Goal: Browse casually: Explore the website without a specific task or goal

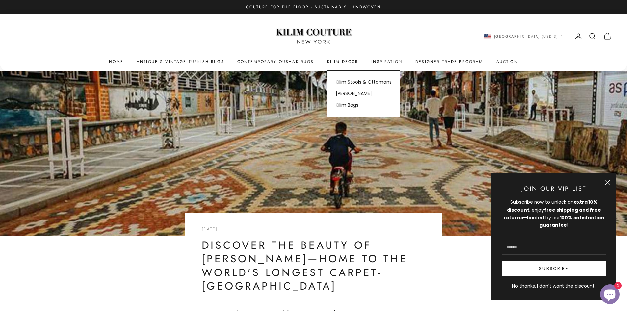
click at [342, 64] on summary "Kilim Decor" at bounding box center [342, 61] width 31 height 7
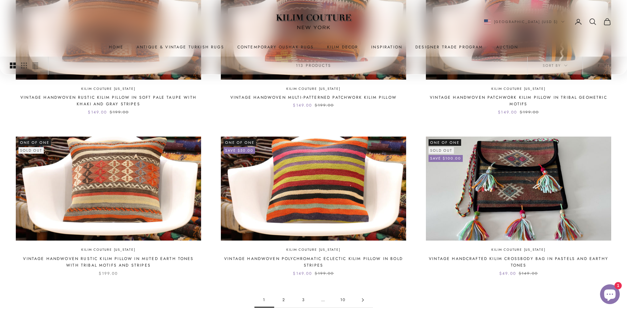
scroll to position [559, 0]
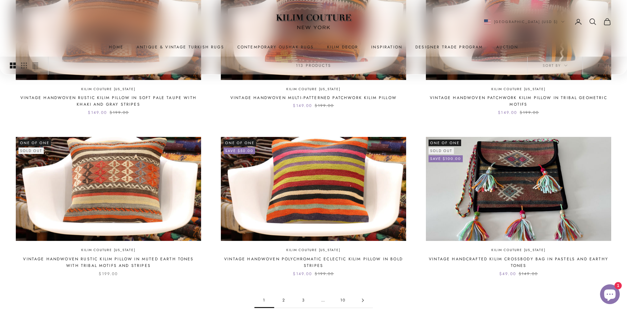
click at [364, 301] on icon "Go to page 2" at bounding box center [363, 300] width 4 height 4
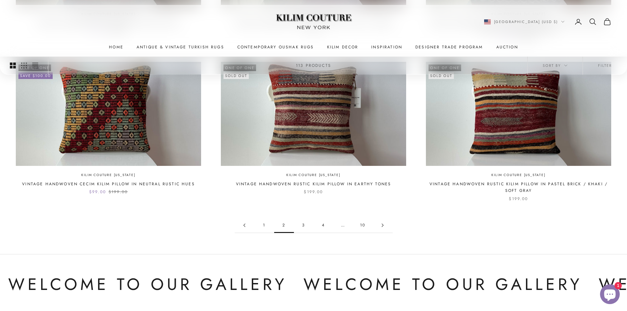
scroll to position [691, 0]
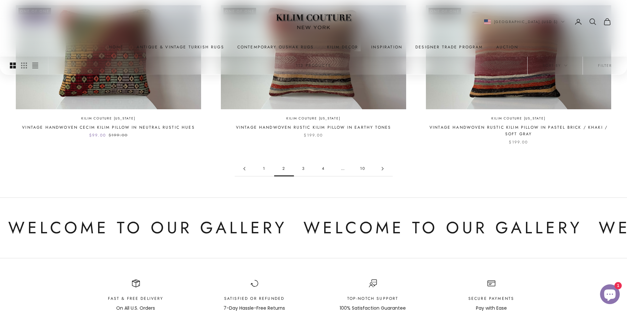
click at [384, 167] on icon "Go to page 3" at bounding box center [383, 169] width 4 height 4
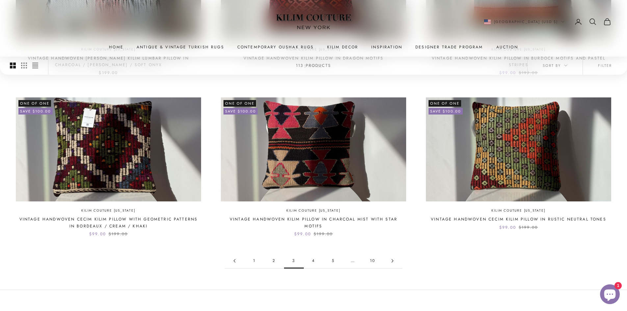
scroll to position [625, 0]
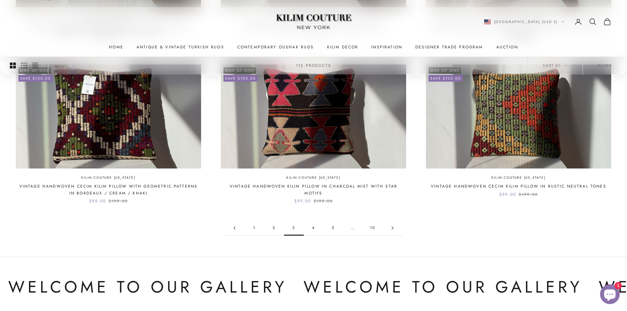
click at [391, 228] on icon "Go to page 4" at bounding box center [392, 228] width 4 height 4
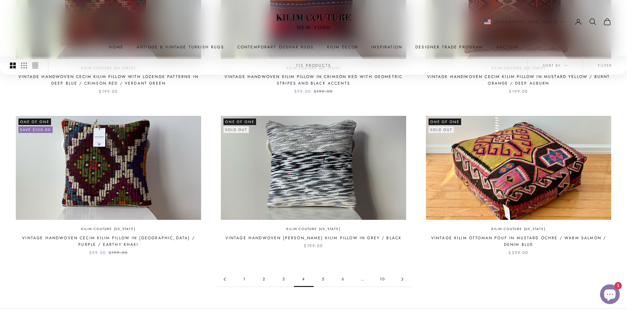
scroll to position [592, 0]
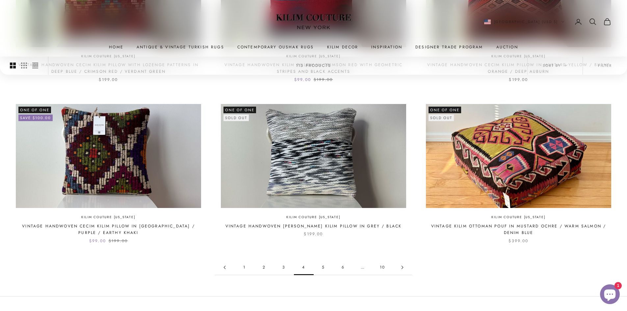
click at [402, 265] on link "Go to page 5" at bounding box center [402, 267] width 20 height 15
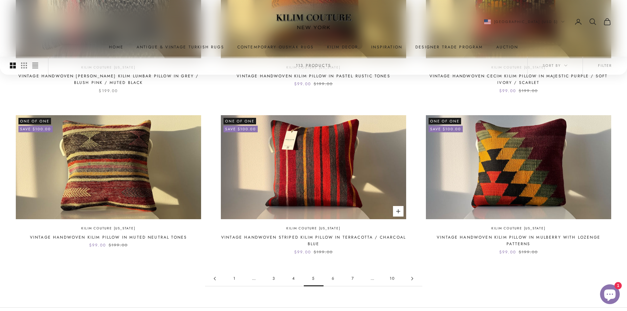
scroll to position [592, 0]
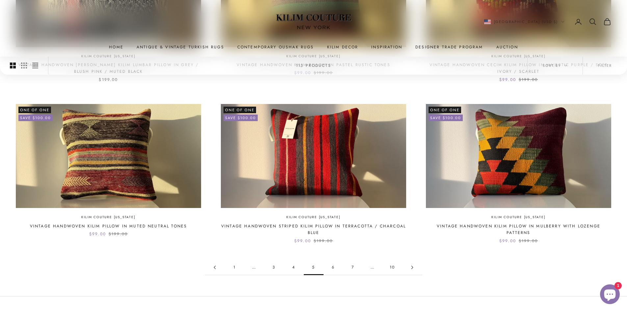
click at [410, 267] on link "Go to page 6" at bounding box center [412, 267] width 20 height 15
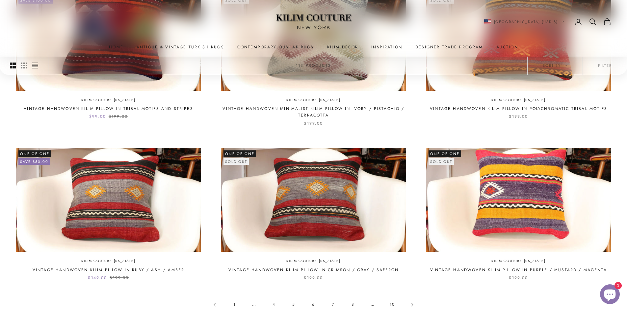
scroll to position [592, 0]
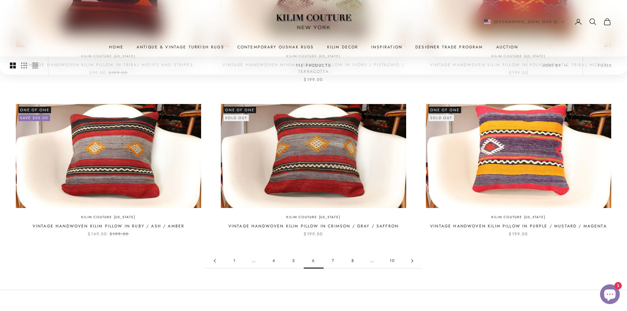
click at [413, 260] on icon "Go to page 7" at bounding box center [412, 261] width 4 height 4
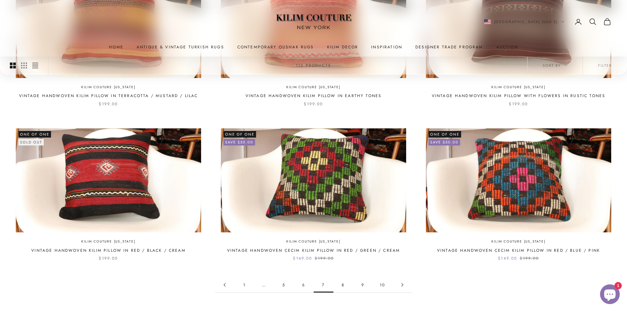
scroll to position [559, 0]
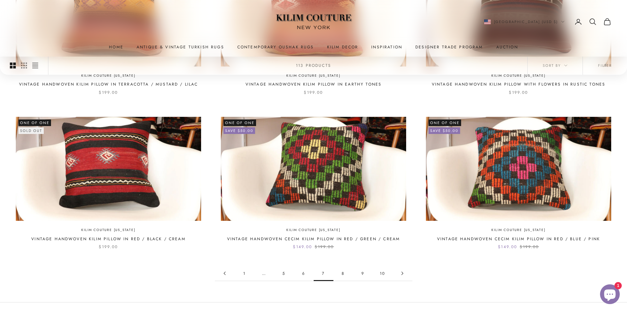
click at [403, 270] on link "Go to page 8" at bounding box center [402, 273] width 20 height 15
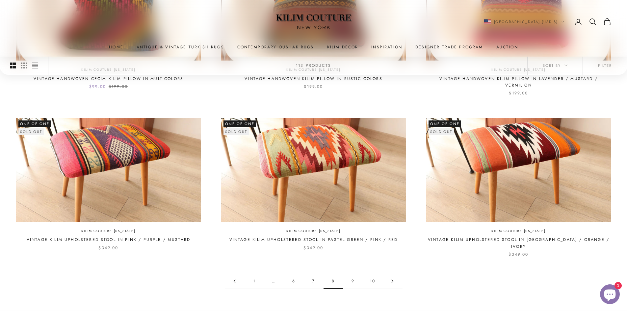
scroll to position [592, 0]
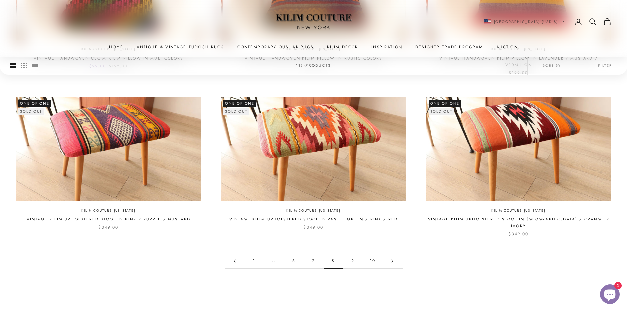
click at [392, 259] on icon "Go to page 9" at bounding box center [392, 261] width 4 height 4
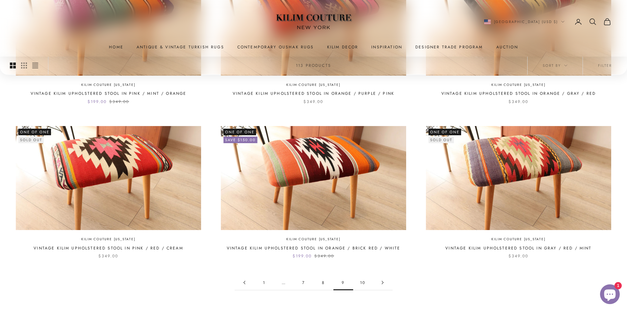
scroll to position [625, 0]
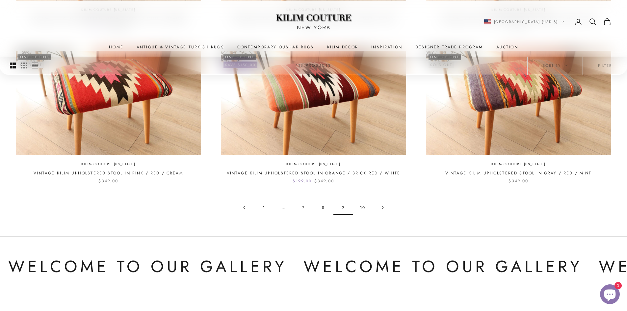
click at [383, 208] on icon "Go to page 10" at bounding box center [383, 208] width 4 height 4
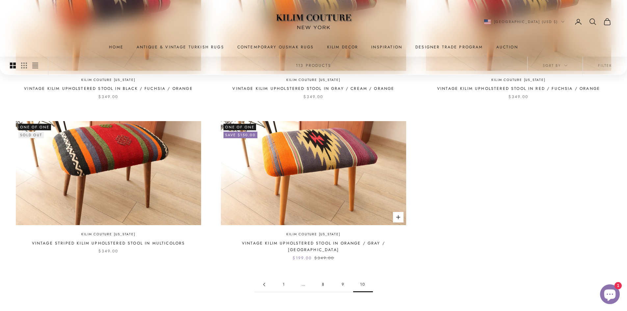
scroll to position [329, 0]
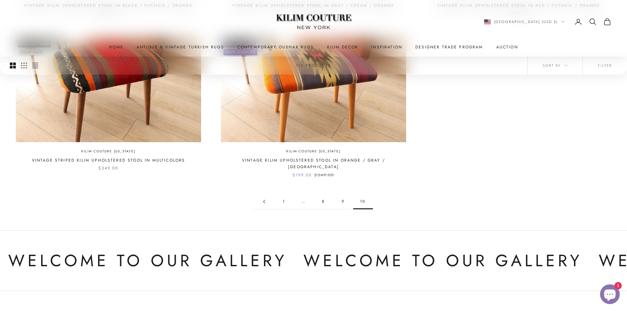
click at [284, 194] on link "1" at bounding box center [284, 201] width 20 height 15
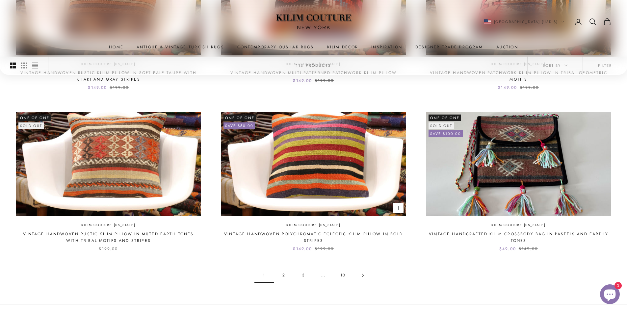
scroll to position [625, 0]
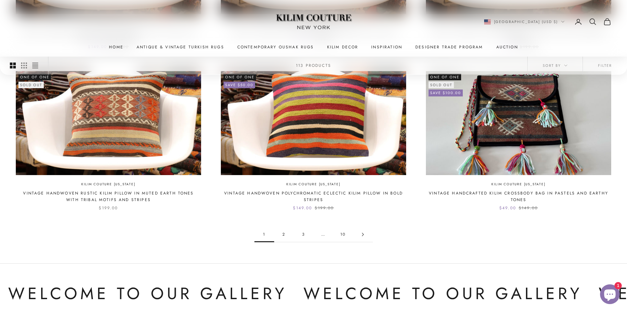
click at [362, 235] on icon "Go to page 2" at bounding box center [363, 235] width 4 height 4
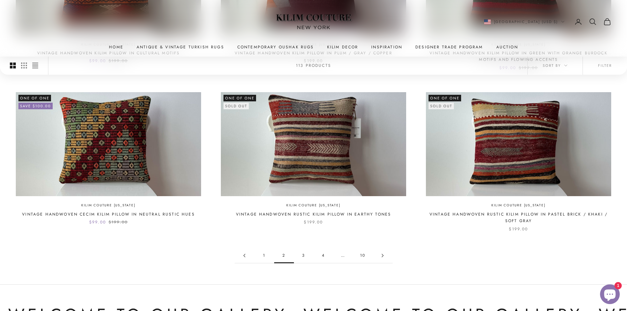
scroll to position [592, 0]
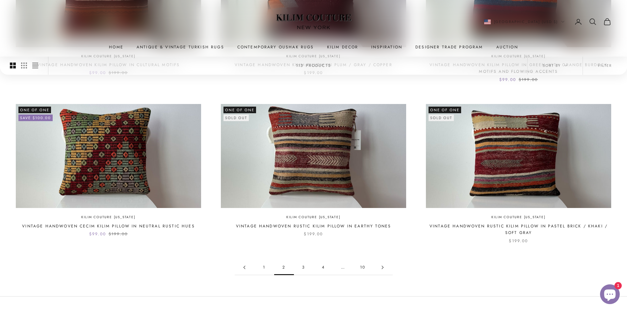
click at [380, 267] on link "Go to page 3" at bounding box center [383, 267] width 20 height 15
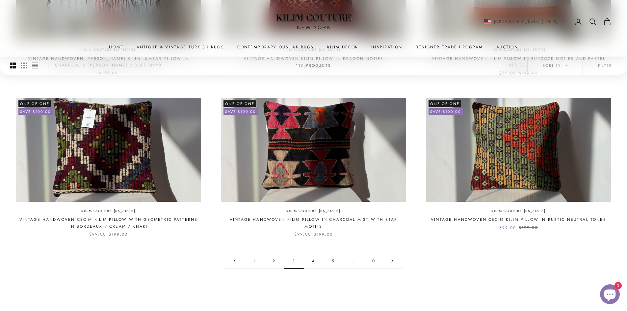
scroll to position [592, 0]
click at [391, 261] on icon "Go to page 4" at bounding box center [392, 261] width 4 height 4
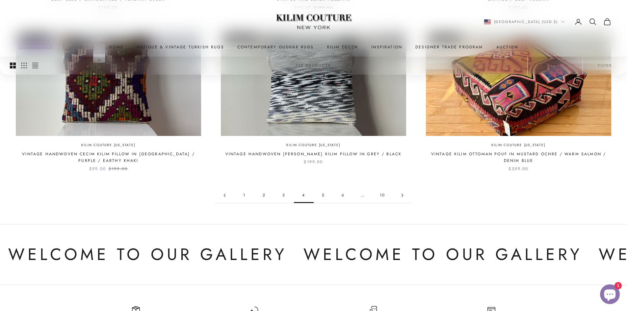
scroll to position [625, 0]
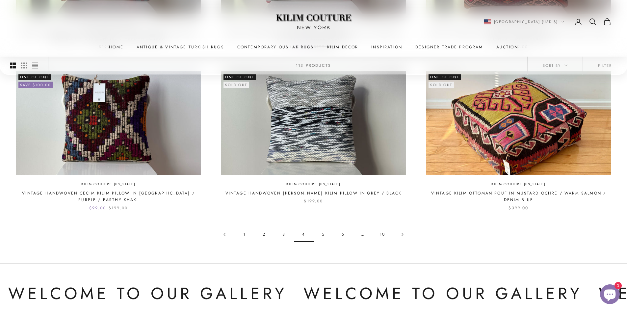
click at [403, 234] on icon "Go to page 5" at bounding box center [402, 235] width 4 height 4
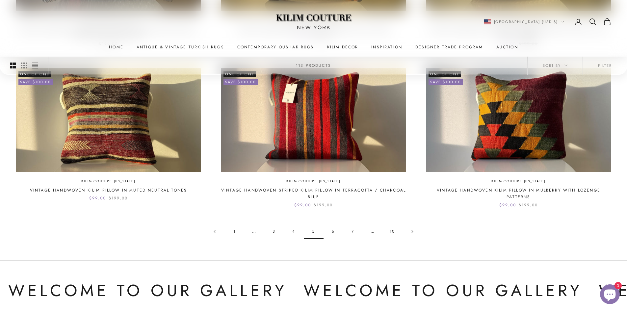
scroll to position [691, 0]
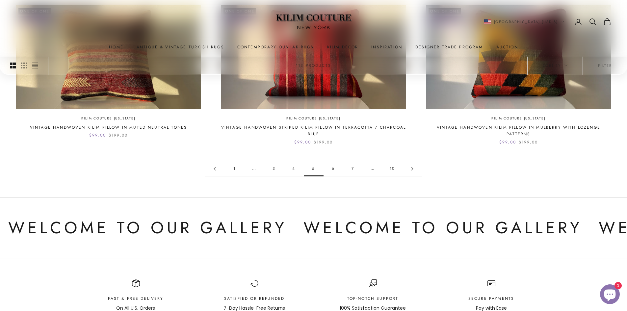
click at [333, 169] on link "6" at bounding box center [333, 168] width 20 height 15
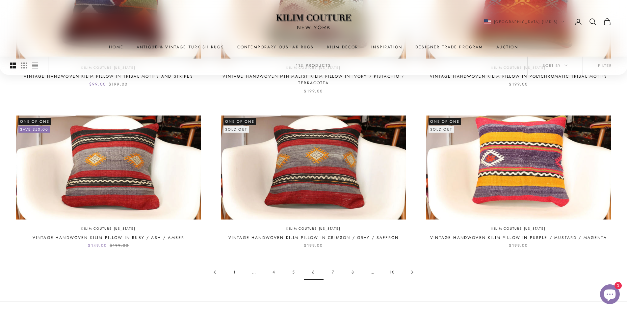
scroll to position [592, 0]
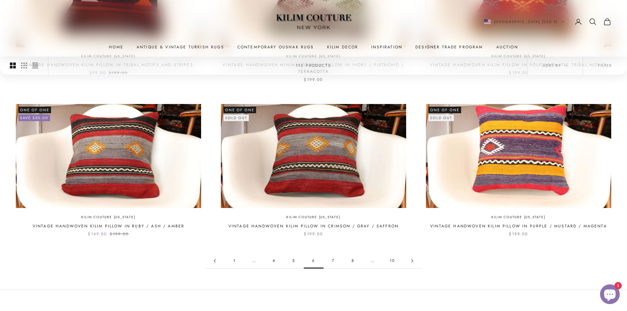
click at [411, 260] on icon "Go to page 7" at bounding box center [412, 261] width 4 height 4
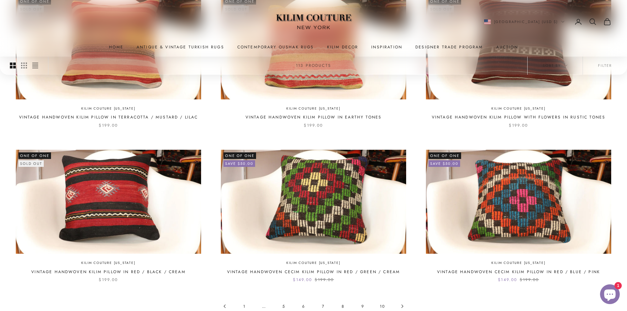
scroll to position [625, 0]
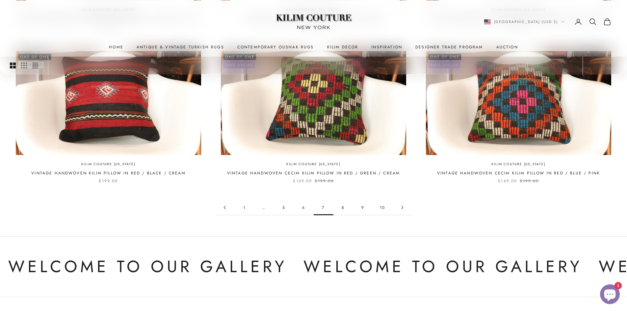
click at [401, 208] on icon "Go to page 8" at bounding box center [402, 208] width 4 height 4
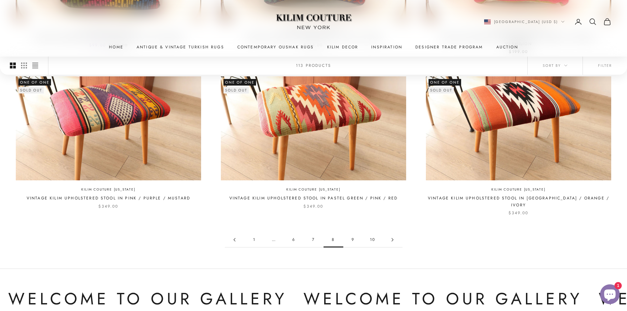
scroll to position [625, 0]
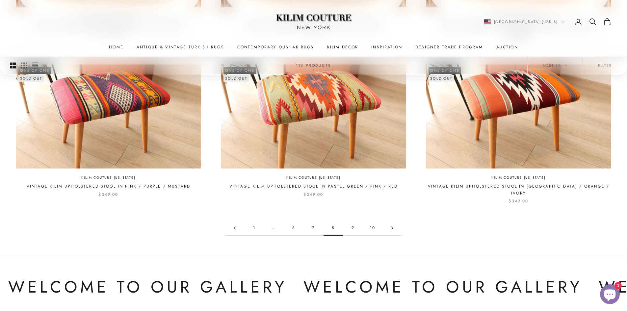
click at [389, 220] on link "Go to page 9" at bounding box center [393, 227] width 20 height 15
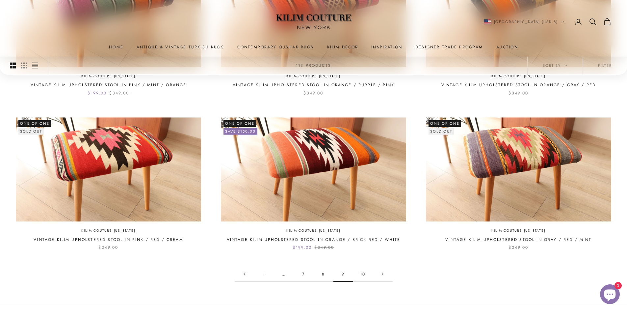
scroll to position [559, 0]
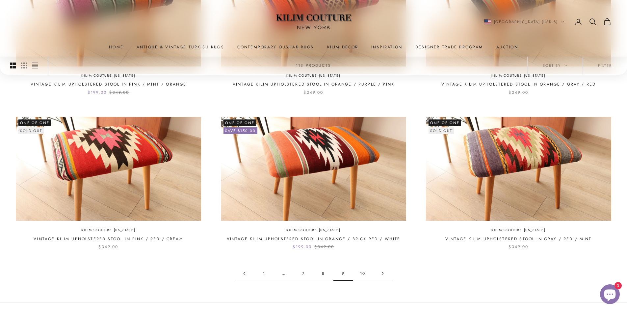
click at [382, 271] on icon "Go to page 10" at bounding box center [383, 273] width 4 height 4
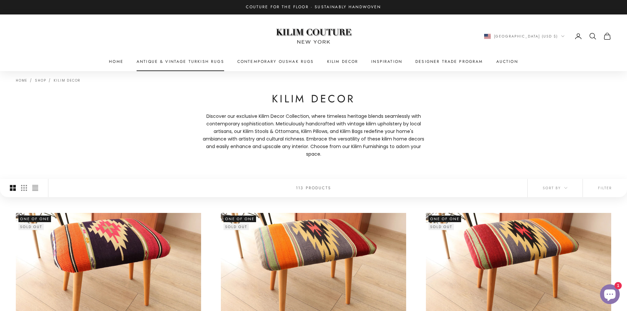
click at [143, 63] on link "Antique & Vintage Turkish Rugs" at bounding box center [179, 61] width 87 height 7
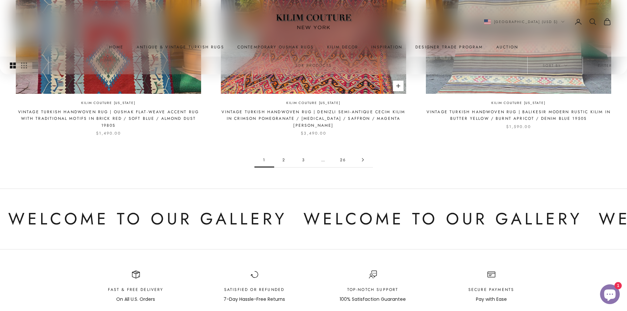
scroll to position [756, 0]
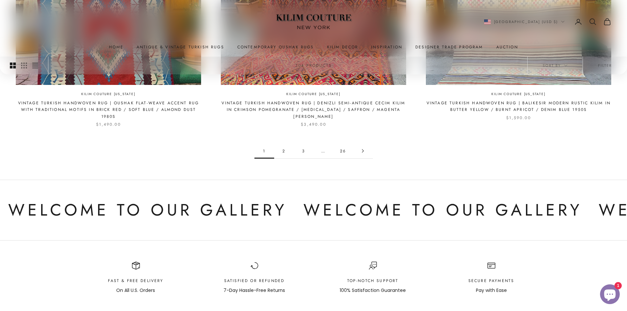
click at [360, 154] on link "Go to page 2" at bounding box center [363, 150] width 20 height 15
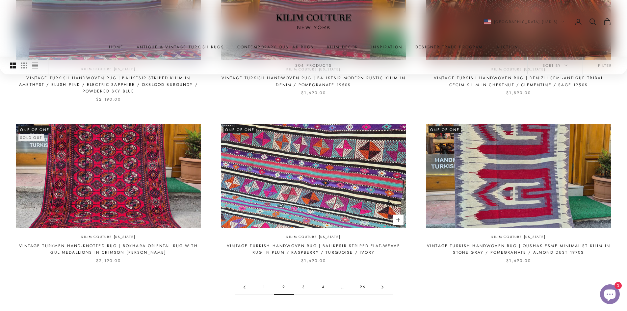
scroll to position [625, 0]
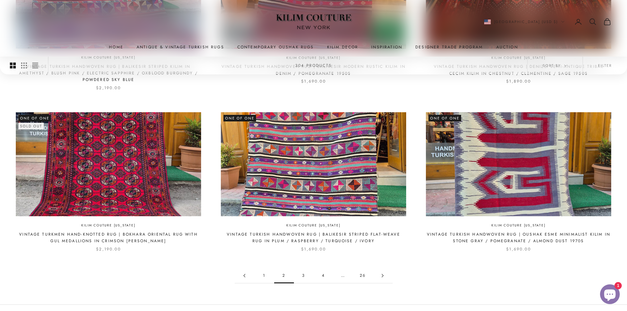
click at [379, 273] on link "Go to page 3" at bounding box center [383, 275] width 20 height 15
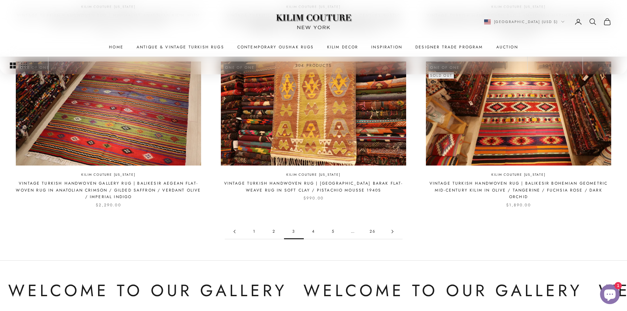
scroll to position [658, 0]
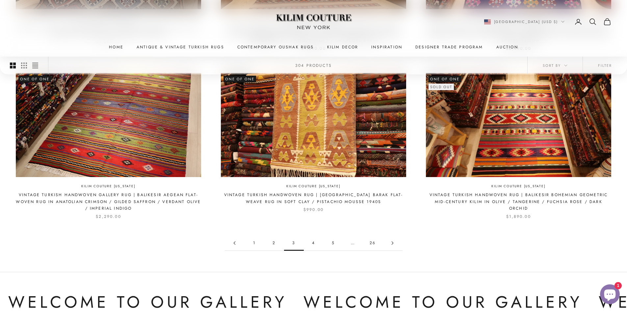
click at [390, 243] on icon "Go to page 4" at bounding box center [392, 243] width 4 height 4
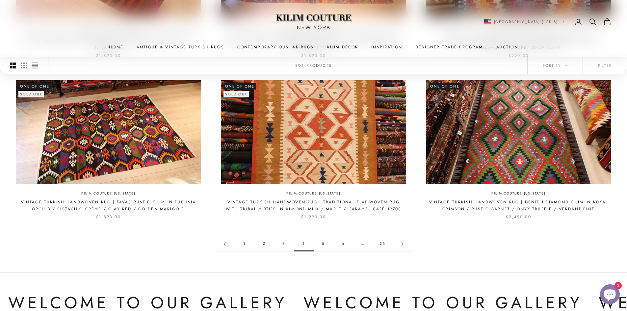
scroll to position [658, 0]
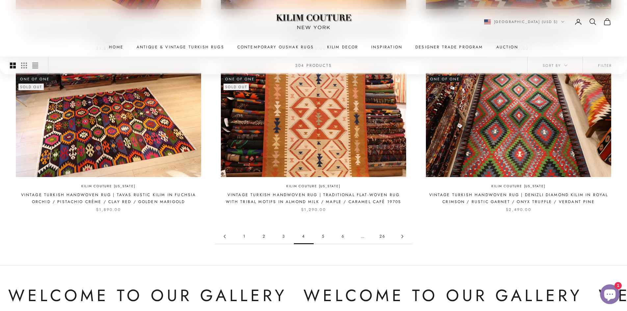
click at [402, 229] on link "Go to page 5" at bounding box center [402, 236] width 20 height 15
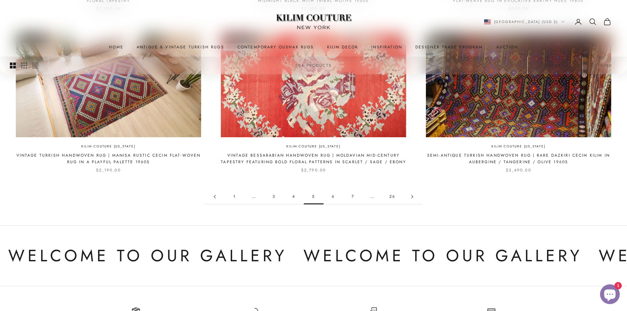
scroll to position [658, 0]
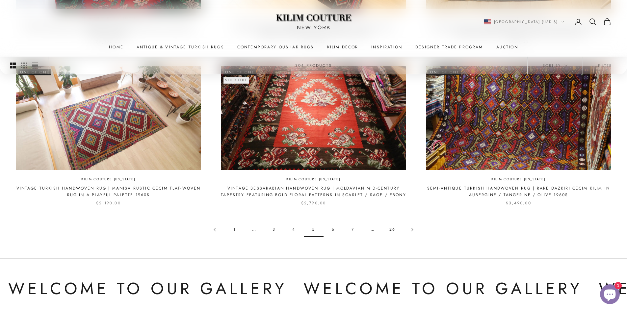
click at [409, 232] on link "Go to page 6" at bounding box center [412, 229] width 20 height 15
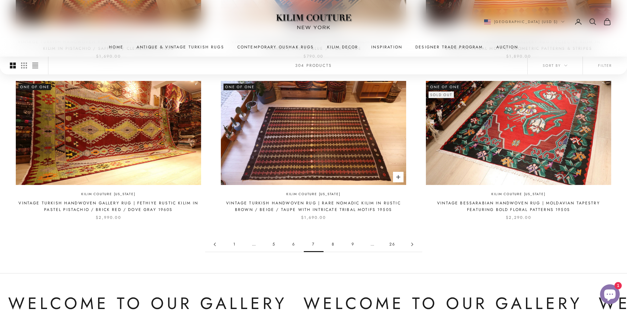
scroll to position [625, 0]
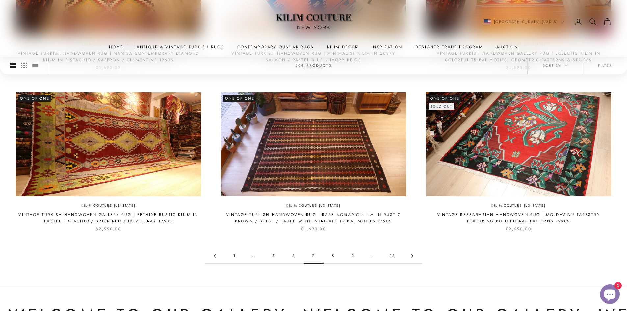
click at [410, 256] on icon "Go to page 8" at bounding box center [412, 256] width 4 height 4
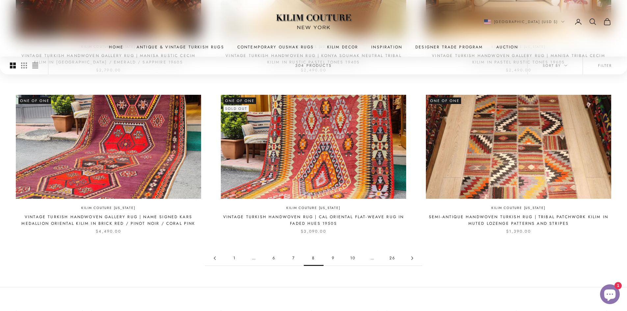
scroll to position [658, 0]
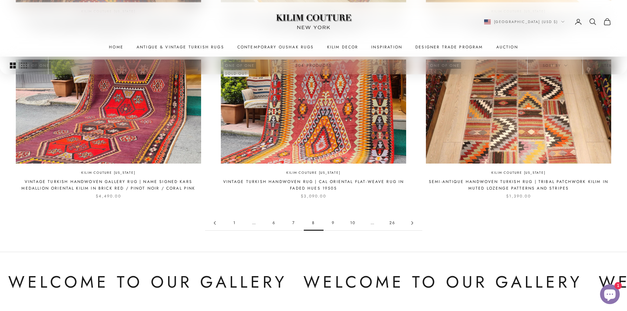
click at [410, 224] on link "Go to page 9" at bounding box center [412, 222] width 20 height 15
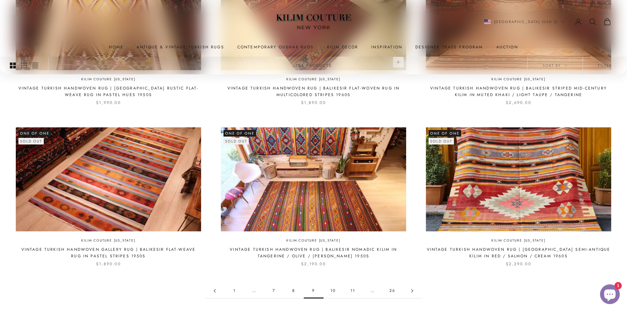
scroll to position [592, 0]
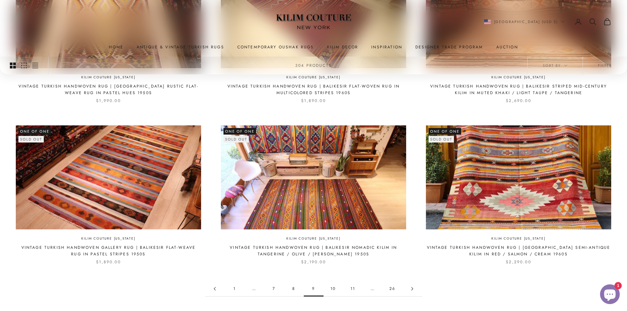
click at [410, 287] on icon "Go to page 10" at bounding box center [412, 289] width 4 height 4
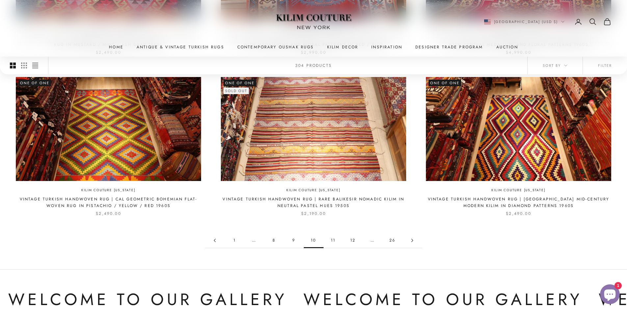
scroll to position [658, 0]
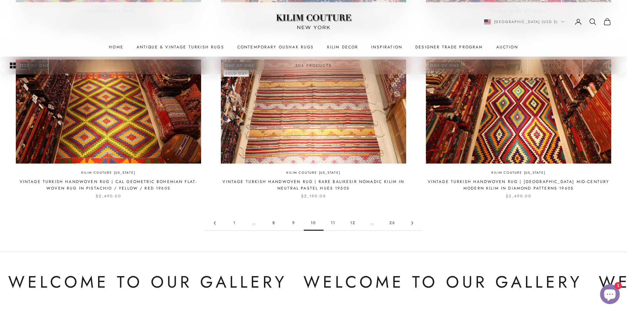
click at [409, 221] on link "Go to page 11" at bounding box center [412, 222] width 20 height 15
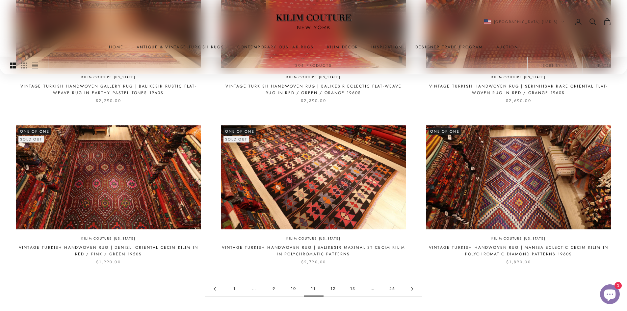
scroll to position [625, 0]
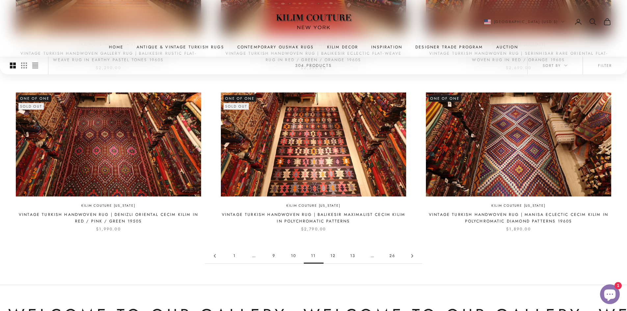
click at [410, 251] on link "Go to page 12" at bounding box center [412, 255] width 20 height 15
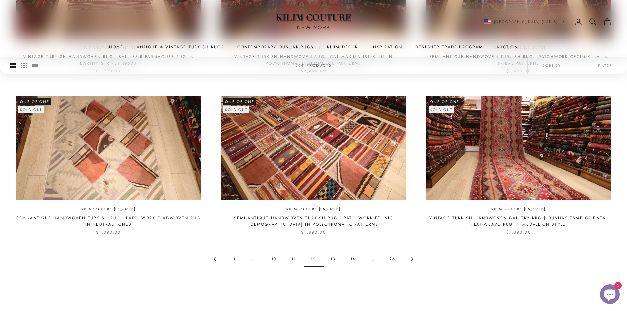
scroll to position [625, 0]
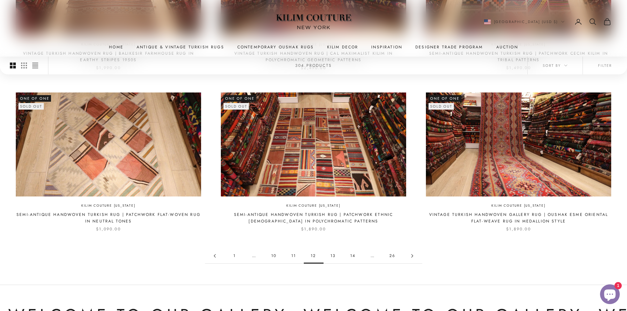
click at [409, 257] on link "Go to page 13" at bounding box center [412, 255] width 20 height 15
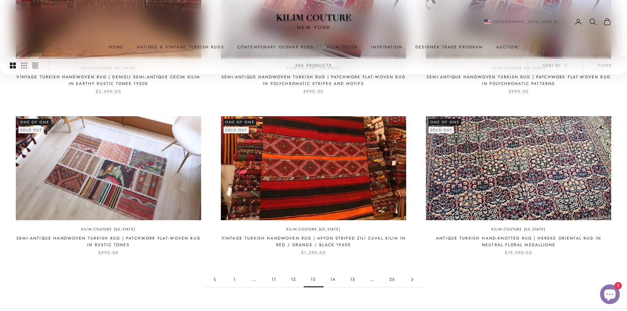
scroll to position [625, 0]
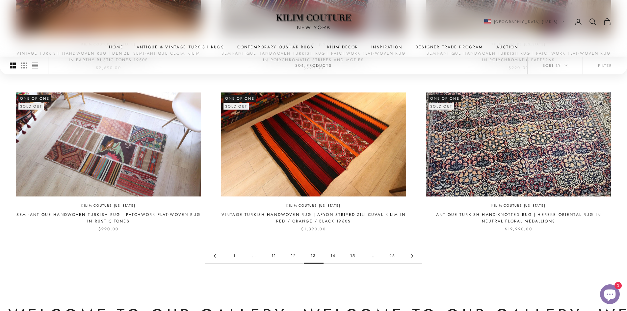
click at [412, 255] on icon "Go to page 14" at bounding box center [411, 255] width 1 height 3
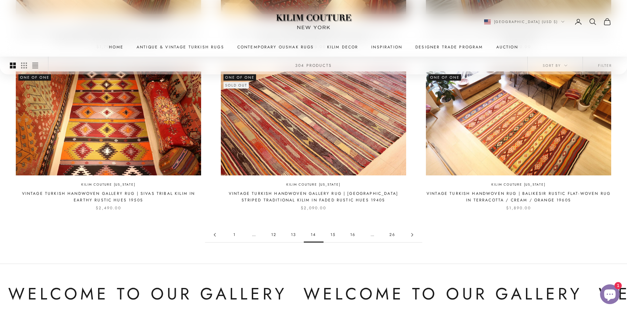
scroll to position [658, 0]
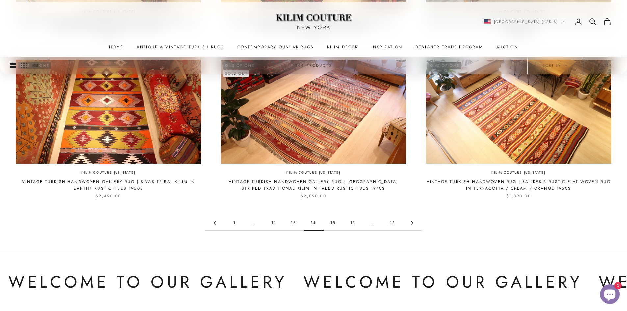
click at [414, 224] on link "Go to page 15" at bounding box center [412, 222] width 20 height 15
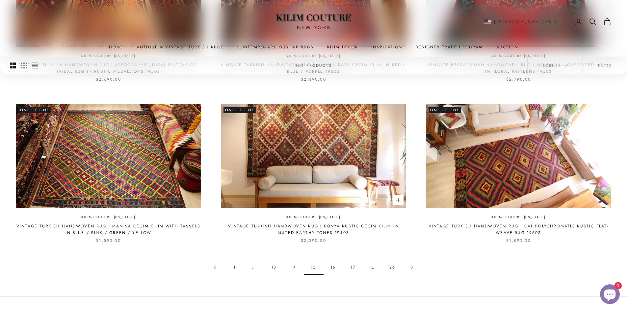
scroll to position [625, 0]
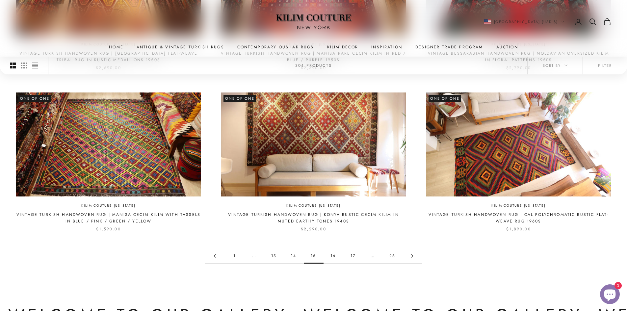
click at [412, 257] on icon "Go to page 16" at bounding box center [412, 256] width 4 height 4
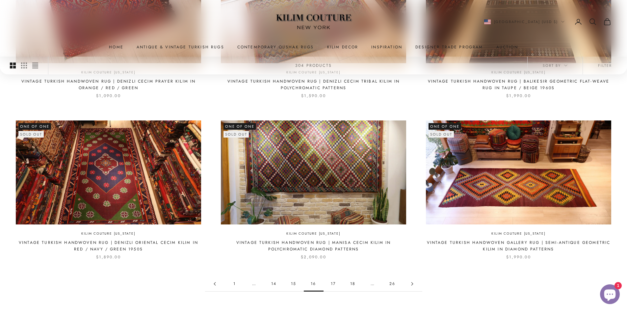
scroll to position [592, 0]
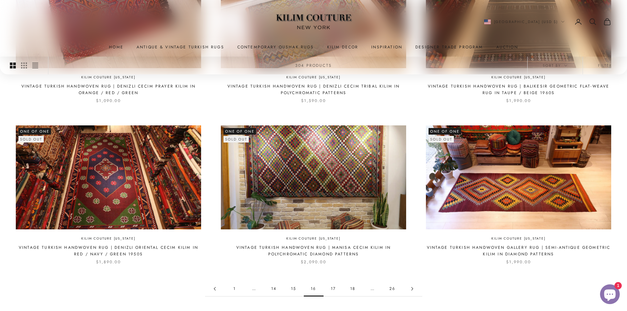
click at [411, 288] on icon "Go to page 17" at bounding box center [412, 289] width 4 height 4
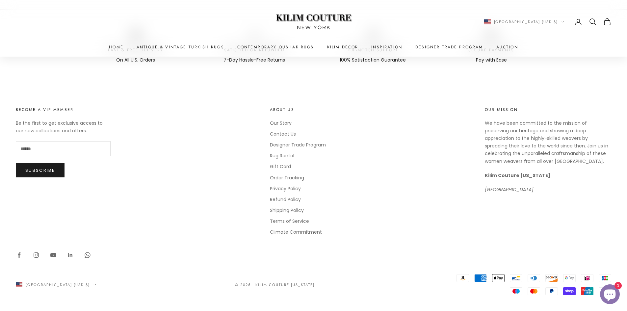
scroll to position [861, 0]
